Goal: Find specific page/section: Find specific page/section

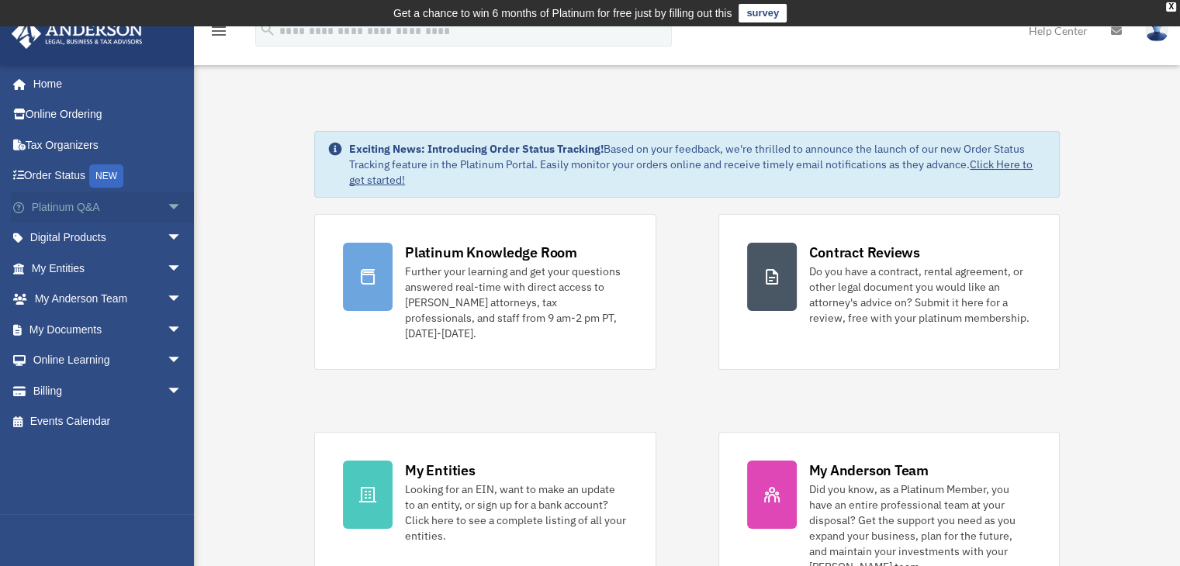
click at [168, 203] on span "arrow_drop_down" at bounding box center [182, 208] width 31 height 32
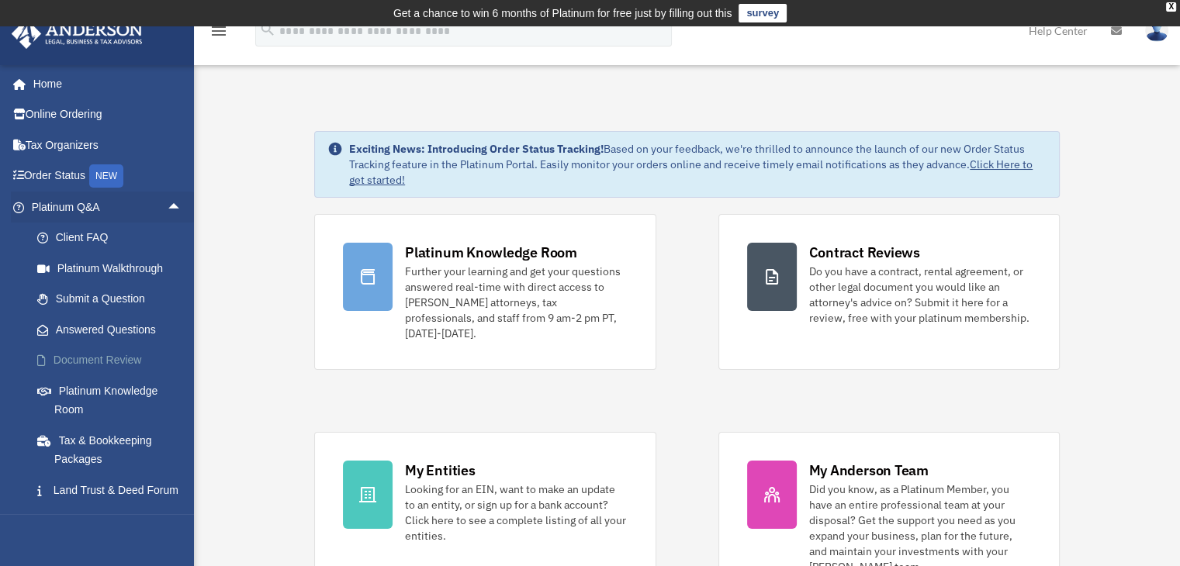
click at [127, 356] on link "Document Review" at bounding box center [114, 360] width 184 height 31
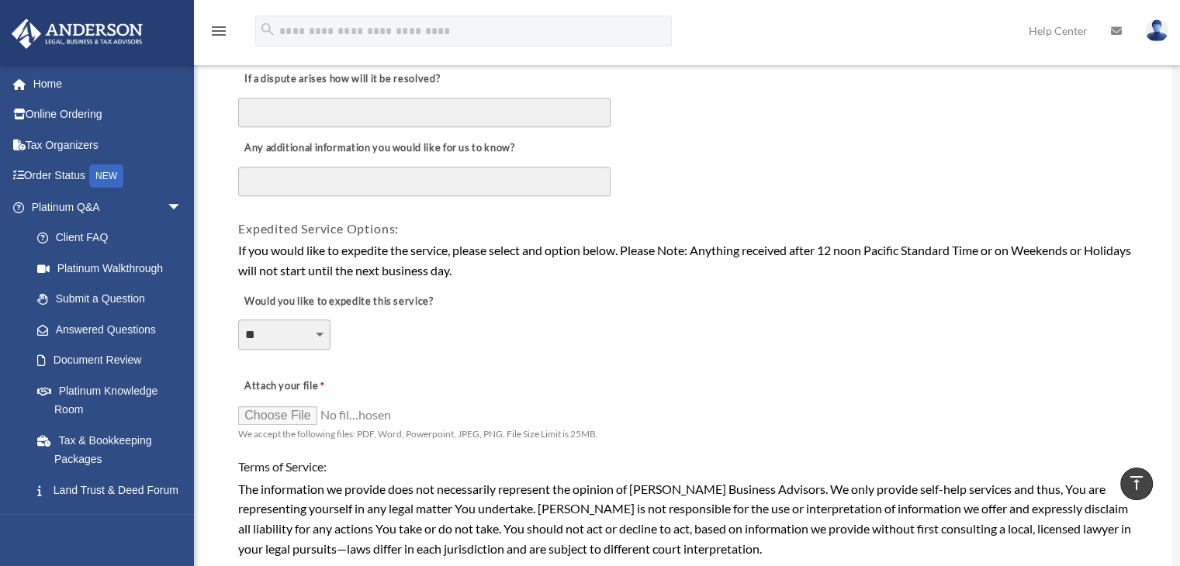
scroll to position [1086, 0]
